Goal: Task Accomplishment & Management: Use online tool/utility

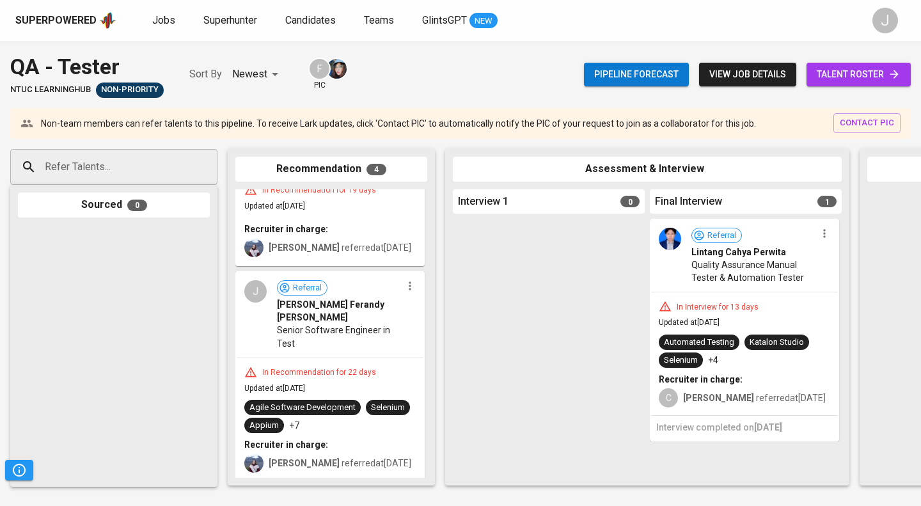
click at [114, 171] on input "Refer Talents..." at bounding box center [109, 167] width 134 height 24
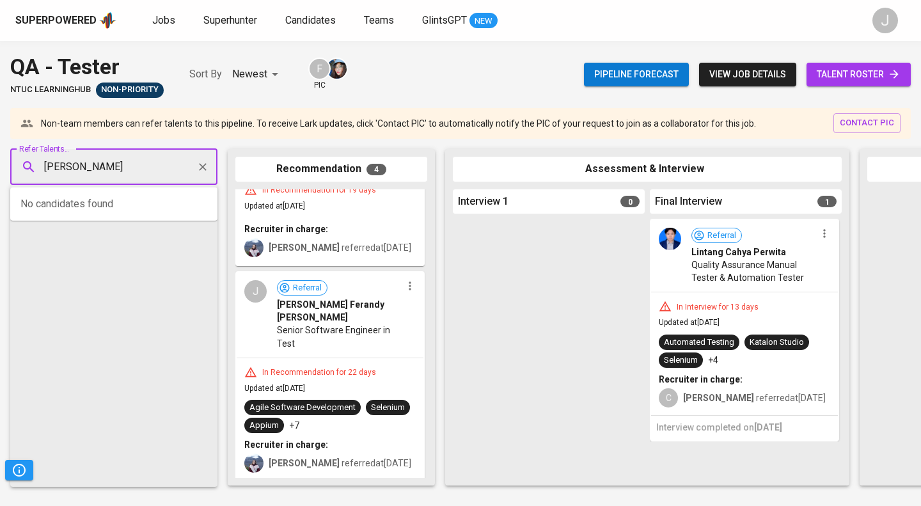
type input "[PERSON_NAME]"
click at [115, 204] on span "[PERSON_NAME]" at bounding box center [88, 202] width 70 height 13
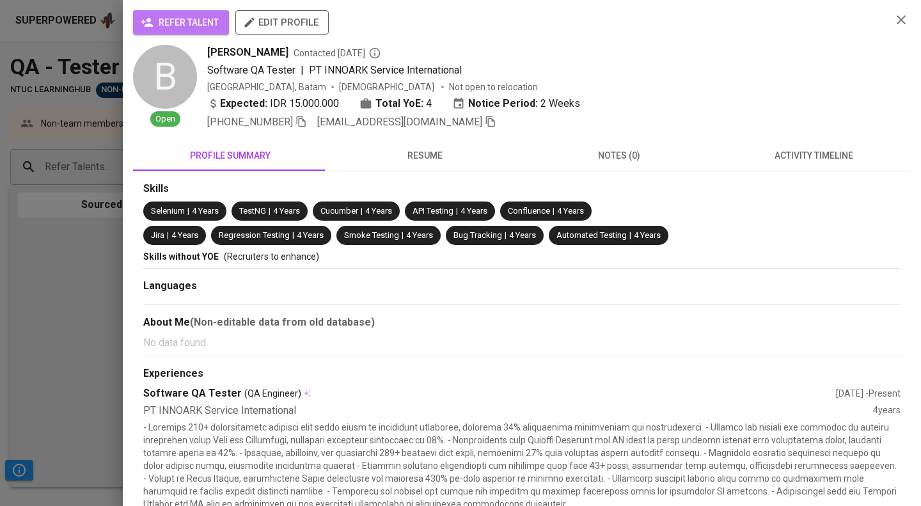
click at [199, 27] on span "refer talent" at bounding box center [180, 23] width 75 height 16
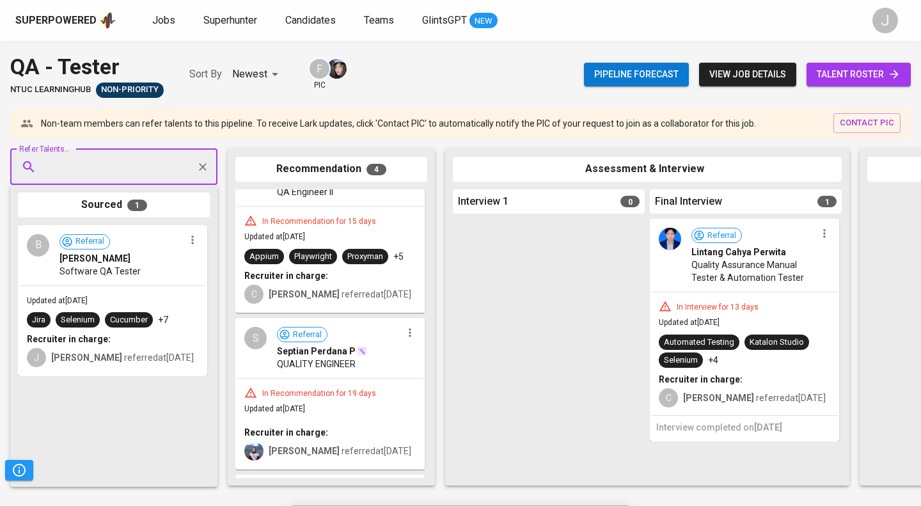
scroll to position [0, 1]
click at [156, 18] on span "Jobs" at bounding box center [163, 20] width 23 height 12
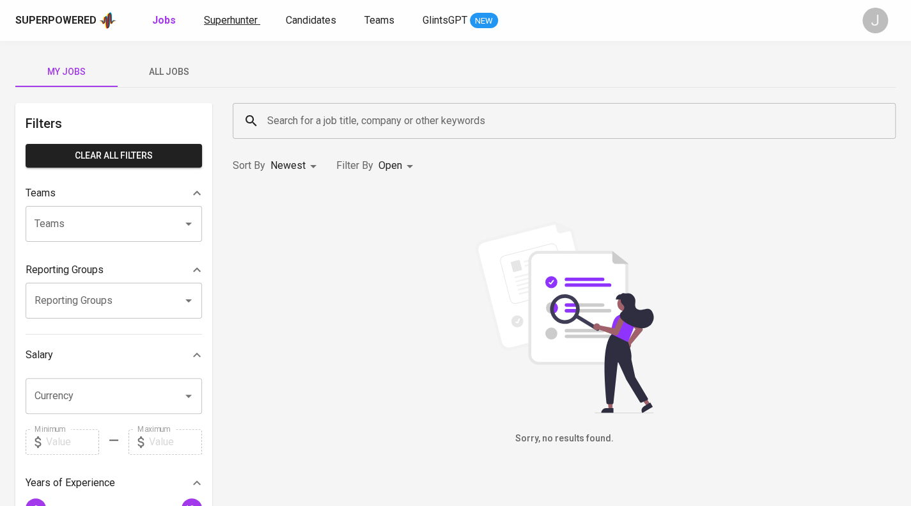
click at [231, 22] on span "Superhunter" at bounding box center [231, 20] width 54 height 12
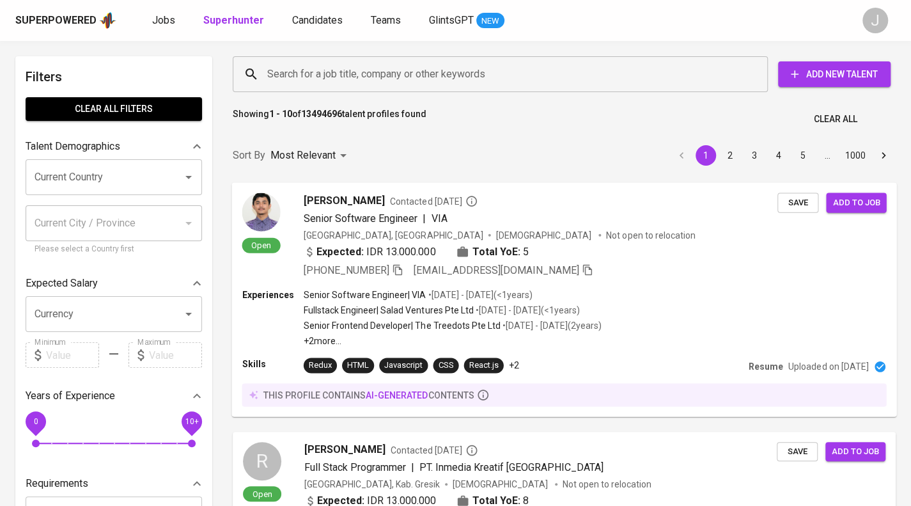
click at [690, 325] on div "Experiences Senior Software Engineer | VIA • [DATE] - [DATE] ( <1 years ) Fulls…" at bounding box center [564, 317] width 644 height 59
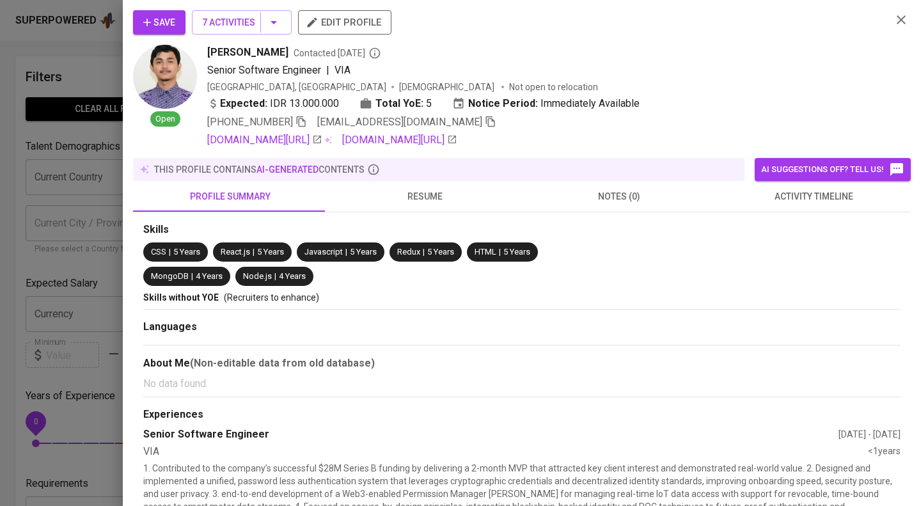
click at [418, 186] on button "resume" at bounding box center [424, 196] width 194 height 31
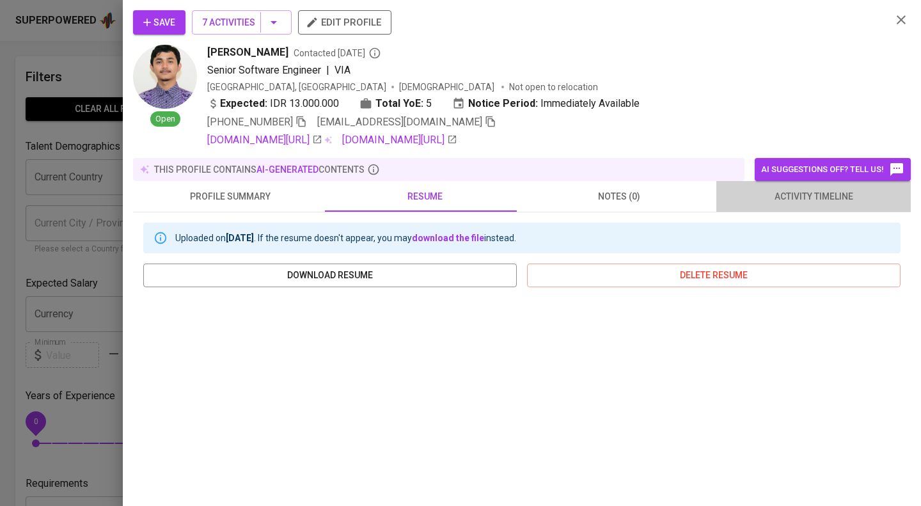
click at [825, 200] on span "activity timeline" at bounding box center [813, 197] width 179 height 16
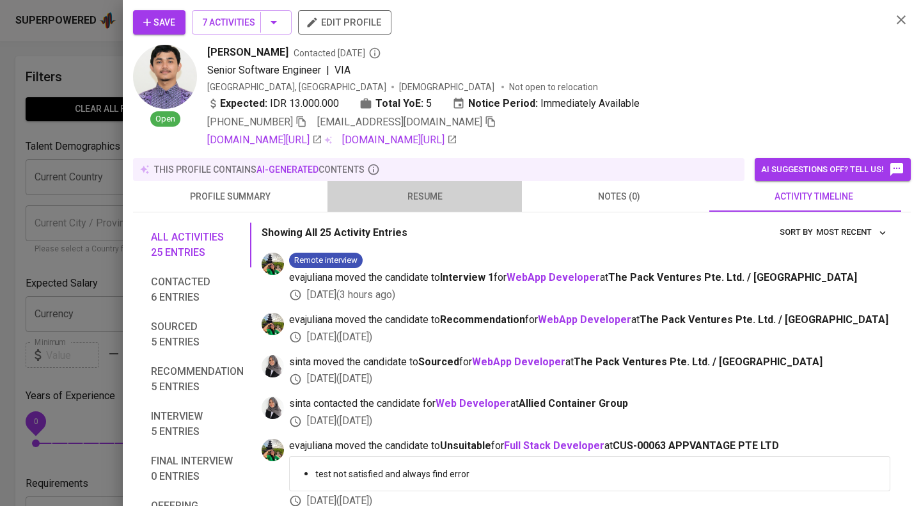
click at [436, 192] on span "resume" at bounding box center [424, 197] width 179 height 16
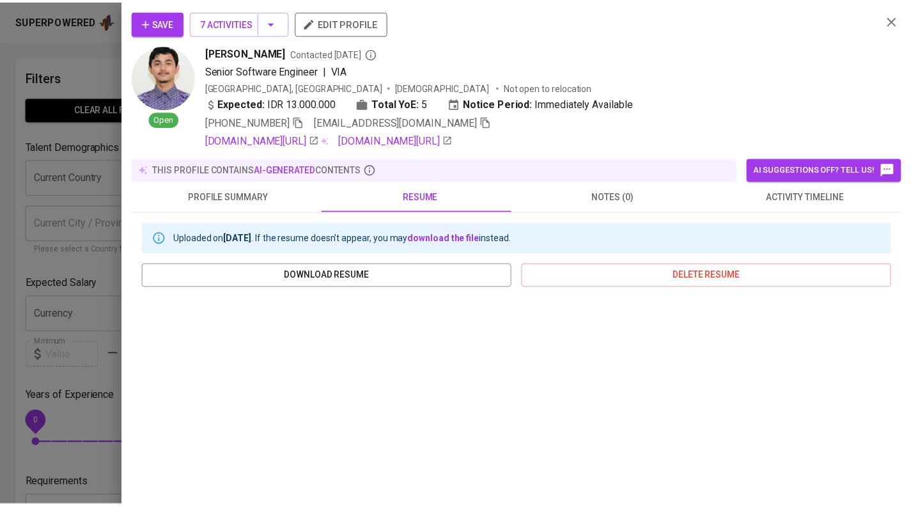
scroll to position [194, 0]
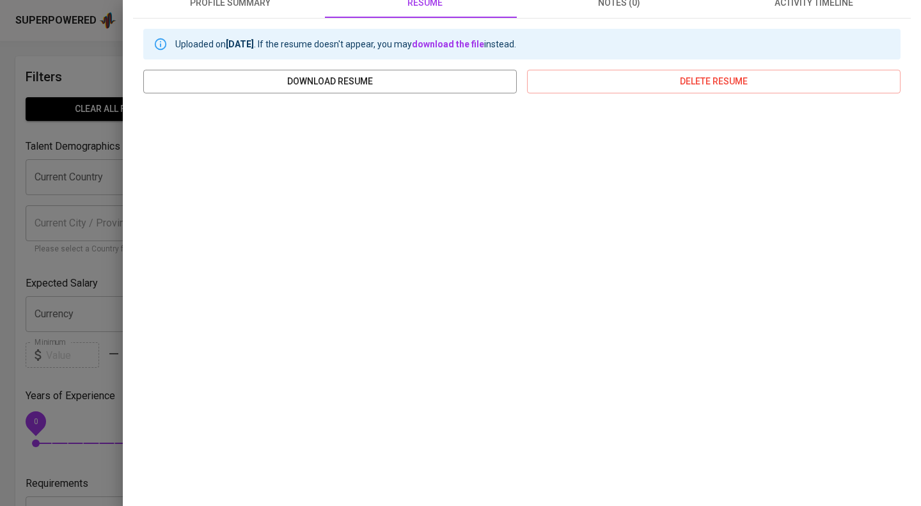
click at [63, 239] on div at bounding box center [460, 253] width 921 height 506
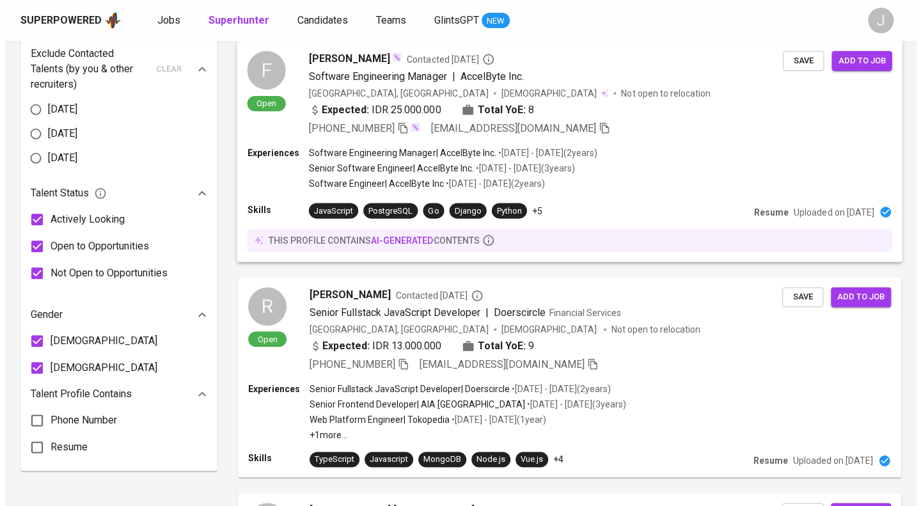
scroll to position [511, 0]
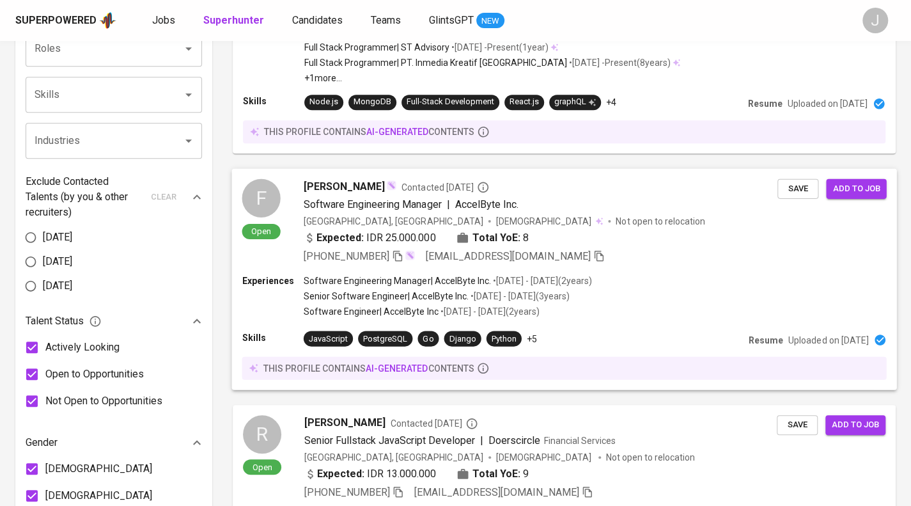
click at [554, 249] on div "[PHONE_NUMBER] [EMAIL_ADDRESS][DOMAIN_NAME]" at bounding box center [541, 256] width 474 height 15
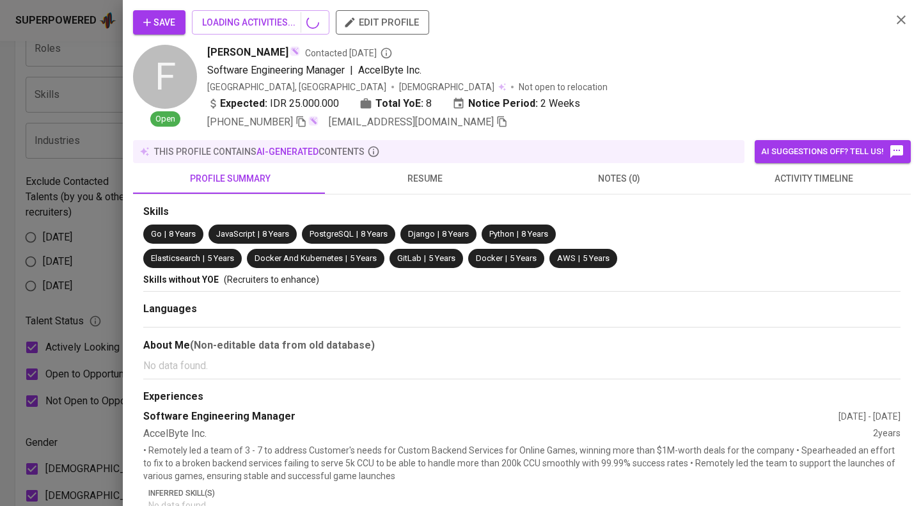
click at [830, 175] on span "activity timeline" at bounding box center [813, 179] width 179 height 16
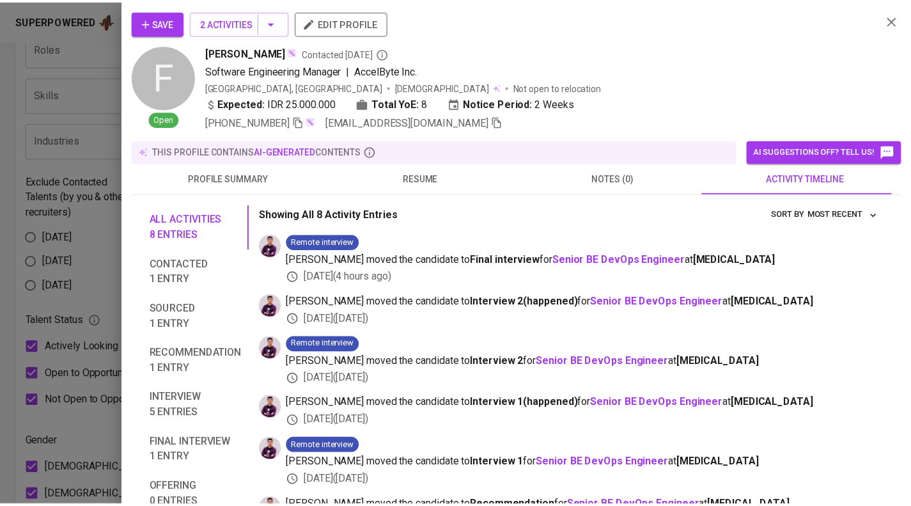
scroll to position [119, 0]
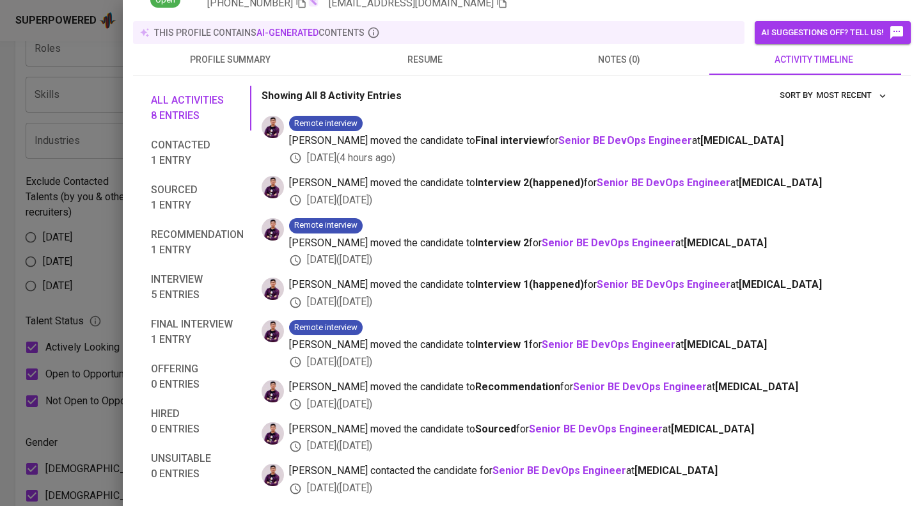
click at [64, 226] on div at bounding box center [460, 253] width 921 height 506
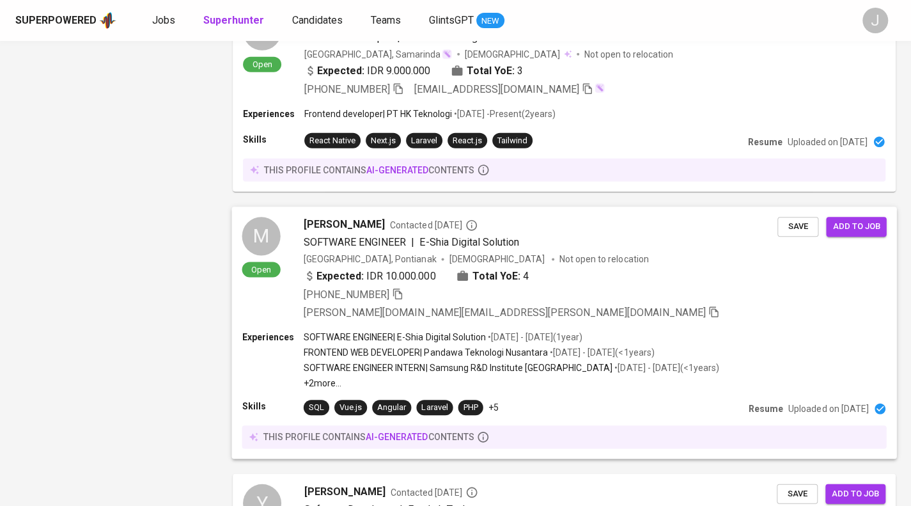
scroll to position [2159, 0]
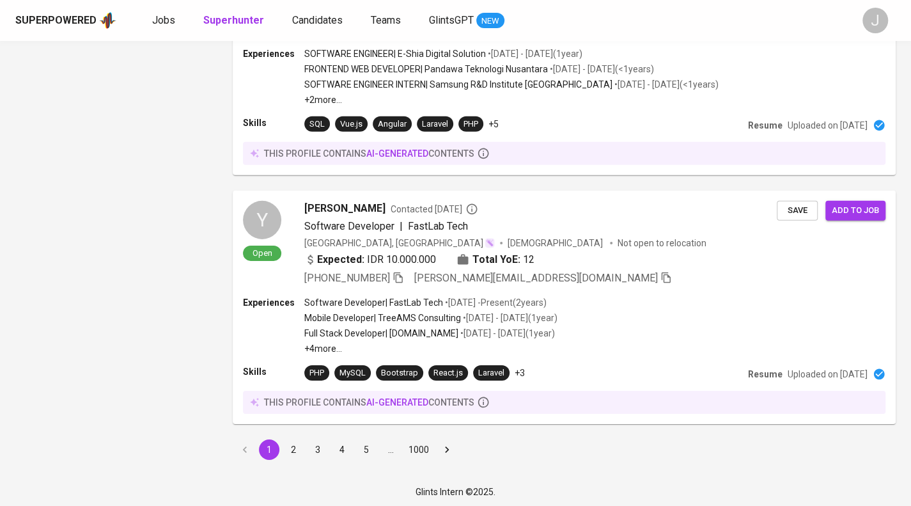
click at [291, 448] on button "2" at bounding box center [293, 449] width 20 height 20
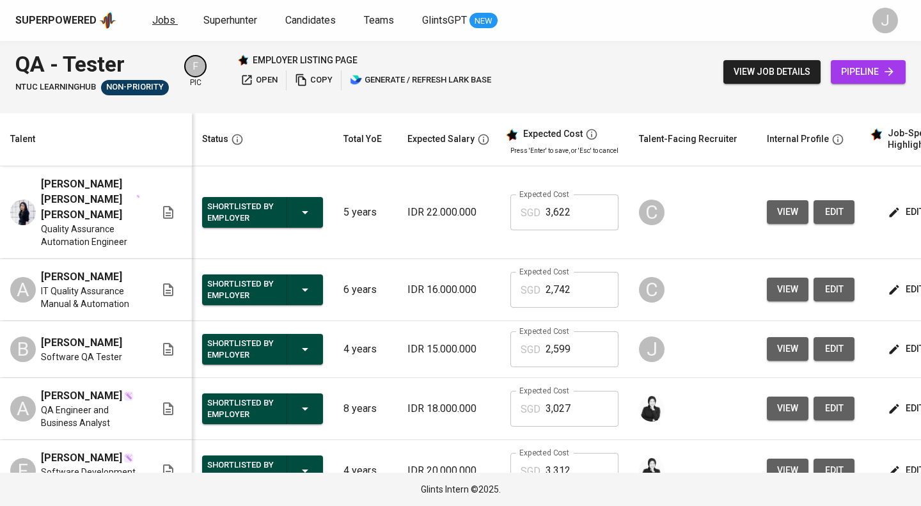
click at [163, 19] on span "Jobs" at bounding box center [163, 20] width 23 height 12
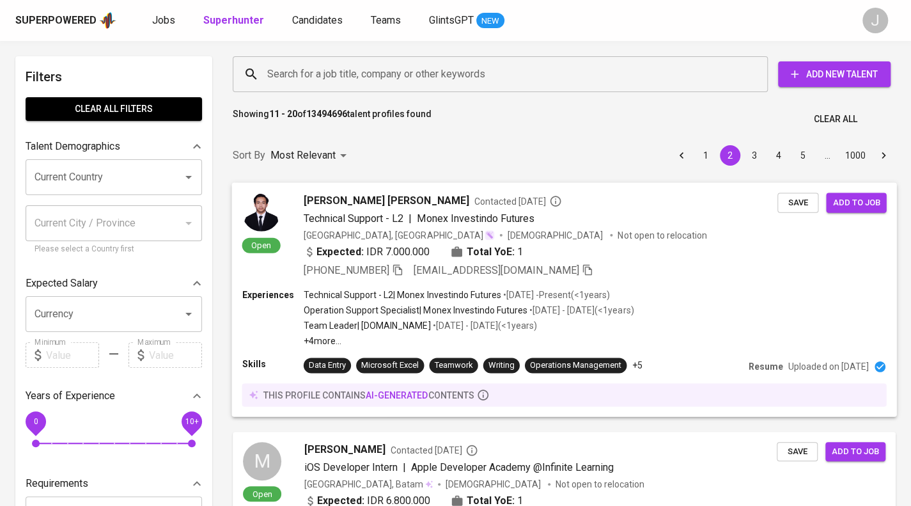
scroll to position [303, 0]
